Goal: Download file/media

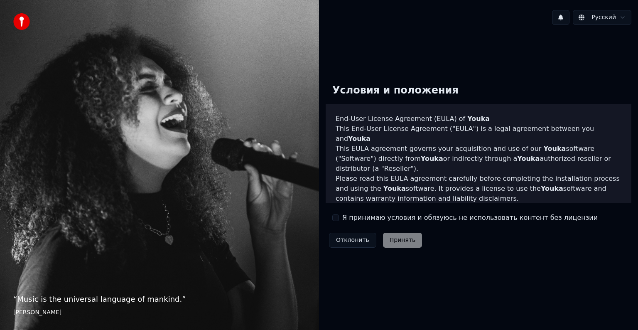
click at [337, 216] on button "Я принимаю условия и обязуюсь не использовать контент без лицензии" at bounding box center [335, 217] width 7 height 7
click at [404, 238] on button "Принять" at bounding box center [402, 240] width 39 height 15
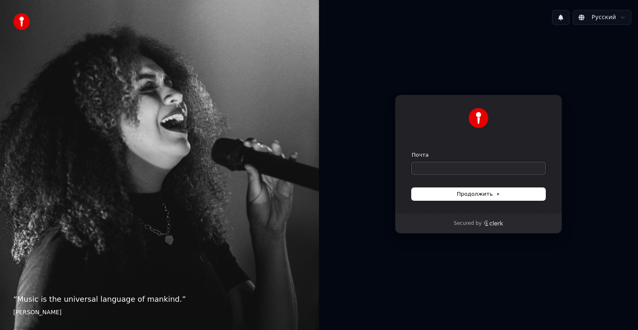
click at [439, 171] on input "Почта" at bounding box center [479, 168] width 134 height 12
click at [412, 151] on button "submit" at bounding box center [412, 151] width 0 height 0
type input "**********"
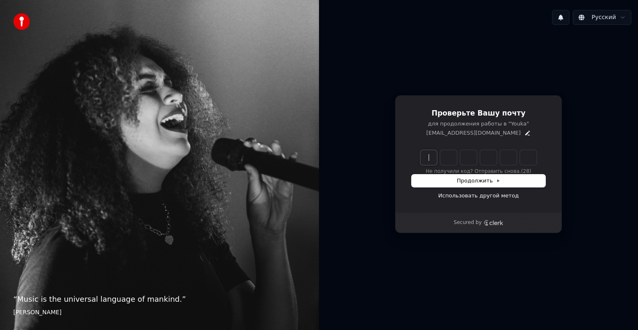
click at [432, 162] on input "Enter verification code" at bounding box center [478, 157] width 116 height 15
type input "******"
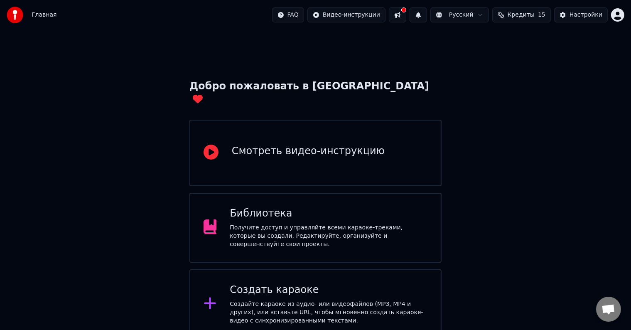
click at [380, 209] on div "Библиотека Получите доступ и управляйте всеми караоке-треками, которые вы созда…" at bounding box center [329, 228] width 198 height 42
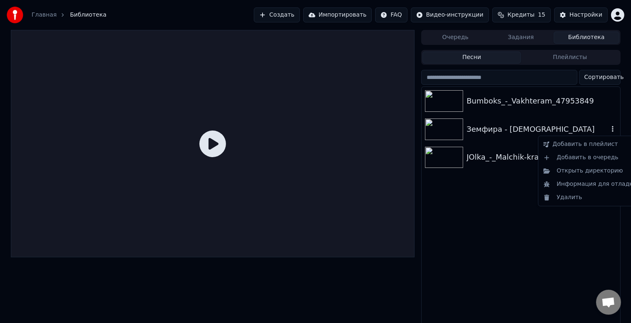
click at [614, 126] on icon "button" at bounding box center [613, 128] width 8 height 7
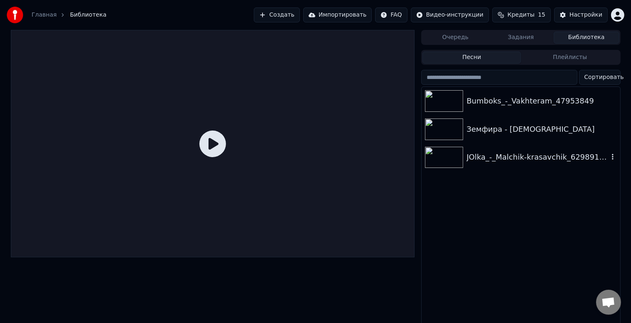
drag, startPoint x: 504, startPoint y: 288, endPoint x: 484, endPoint y: 140, distance: 149.3
click at [484, 140] on div "Bumboks_-_Vakhteram_47953849 Земфира - Искала JOlka_-_Malchik-krasavchik_629891…" at bounding box center [521, 207] width 198 height 241
click at [484, 140] on div "Земфира - Искала" at bounding box center [521, 129] width 198 height 28
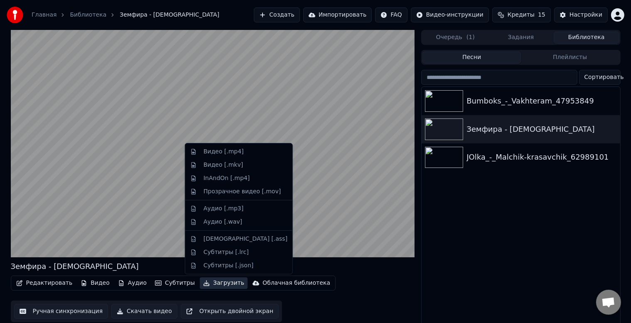
click at [208, 285] on button "Загрузить" at bounding box center [224, 283] width 48 height 12
click at [243, 150] on div "Видео [.mp4]" at bounding box center [246, 151] width 84 height 8
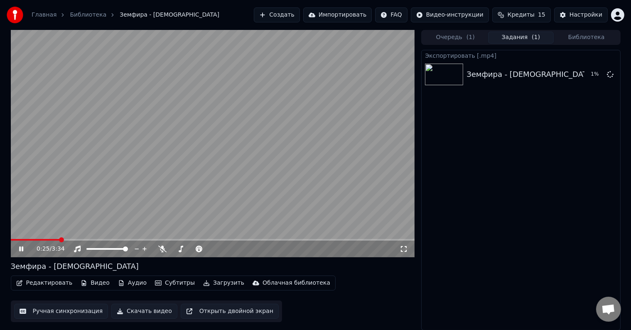
click at [23, 249] on icon at bounding box center [27, 249] width 20 height 7
click at [130, 316] on button "Скачать видео" at bounding box center [144, 311] width 66 height 15
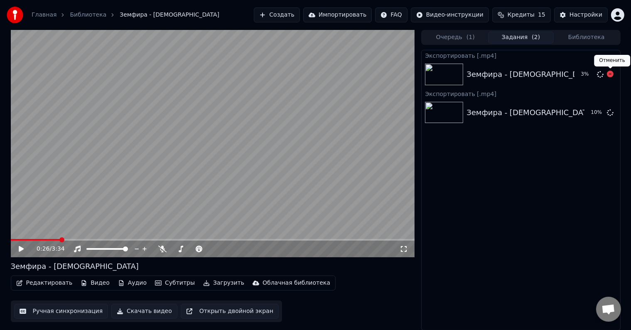
click at [612, 74] on icon at bounding box center [610, 74] width 7 height 7
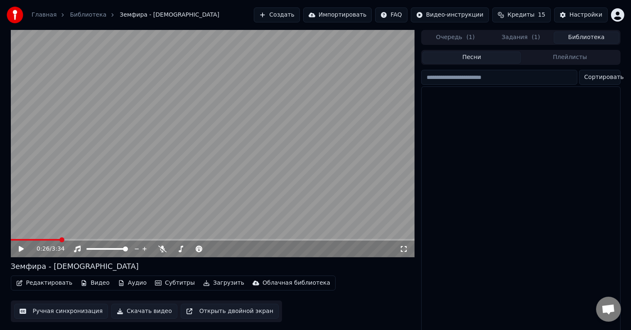
click at [584, 36] on button "Библиотека" at bounding box center [587, 38] width 66 height 12
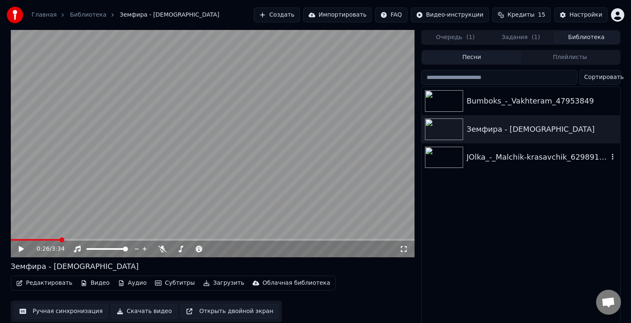
click at [591, 157] on div "JOlka_-_Malchik-krasavchik_62989101" at bounding box center [538, 157] width 142 height 12
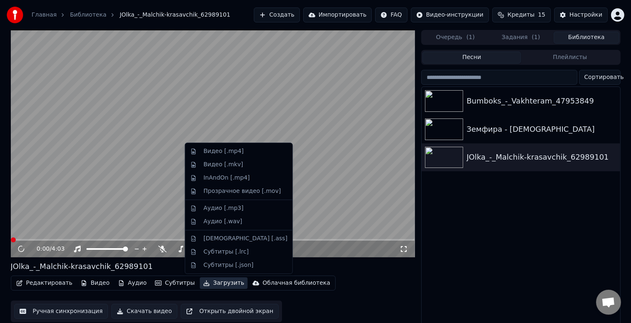
click at [201, 282] on button "Загрузить" at bounding box center [224, 283] width 48 height 12
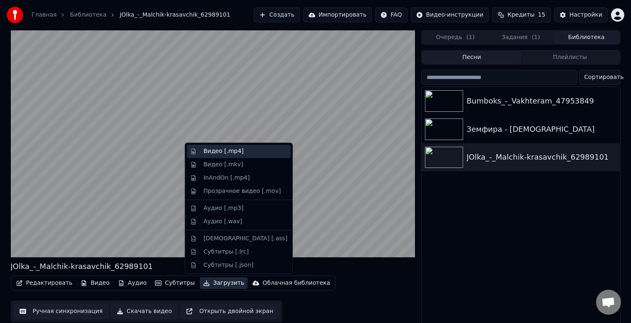
click at [239, 152] on div "Видео [.mp4]" at bounding box center [246, 151] width 84 height 8
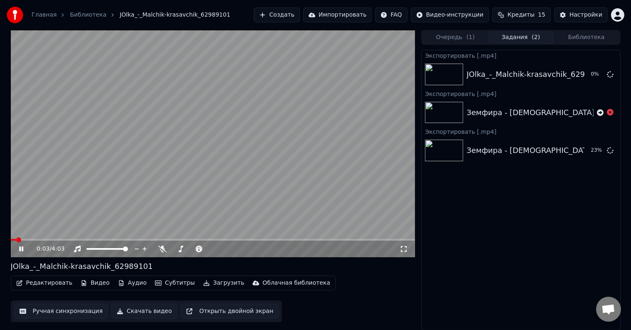
click at [22, 246] on icon at bounding box center [27, 249] width 20 height 7
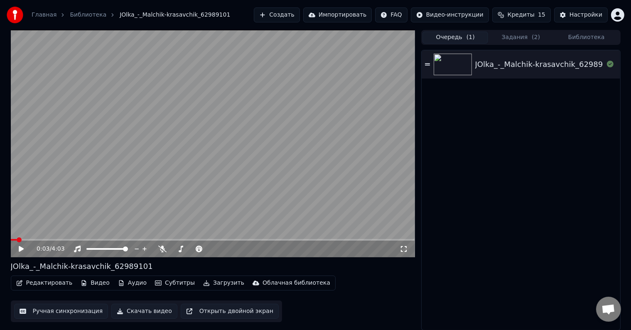
click at [465, 34] on button "Очередь ( 1 )" at bounding box center [456, 38] width 66 height 12
click at [522, 39] on button "Задания ( 2 )" at bounding box center [521, 38] width 66 height 12
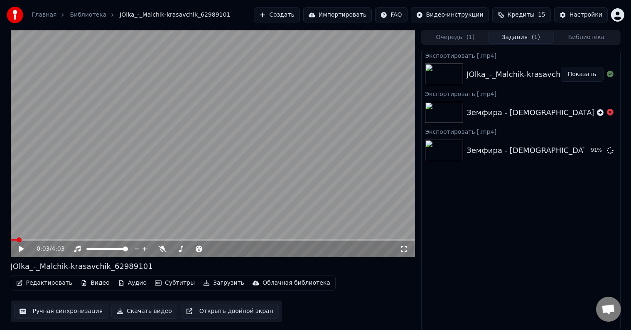
click at [580, 72] on button "Показать" at bounding box center [582, 74] width 43 height 15
